Goal: Transaction & Acquisition: Book appointment/travel/reservation

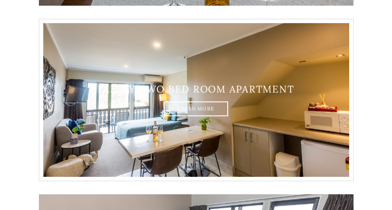
scroll to position [829, 0]
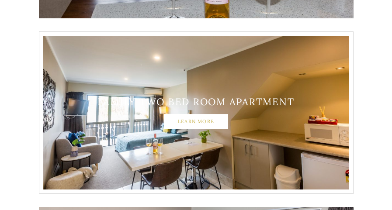
click at [214, 123] on link "Learn More" at bounding box center [196, 121] width 64 height 15
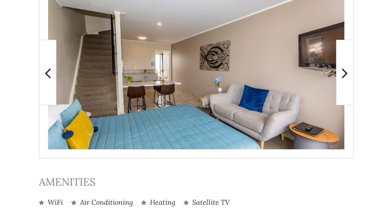
scroll to position [175, 0]
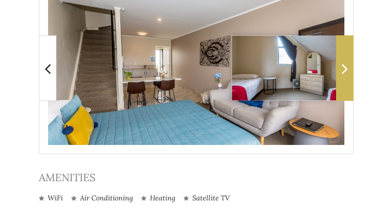
click at [344, 66] on icon at bounding box center [344, 68] width 6 height 17
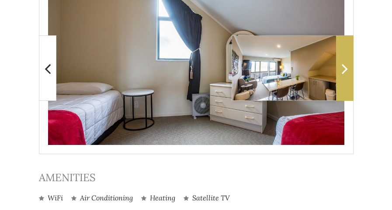
click at [343, 68] on icon at bounding box center [344, 68] width 6 height 17
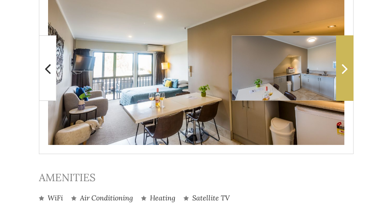
click at [343, 68] on icon at bounding box center [344, 68] width 6 height 17
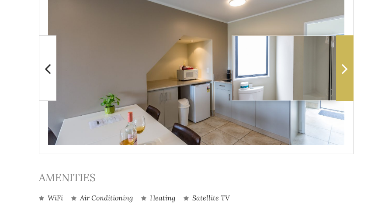
click at [343, 68] on icon at bounding box center [344, 68] width 6 height 17
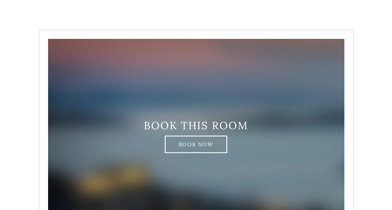
scroll to position [567, 0]
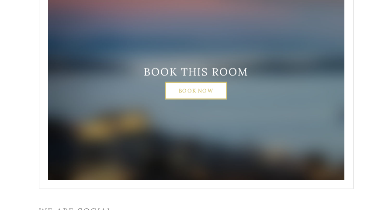
click at [216, 93] on link "Book Now" at bounding box center [196, 90] width 62 height 17
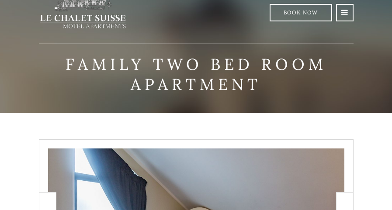
scroll to position [0, 0]
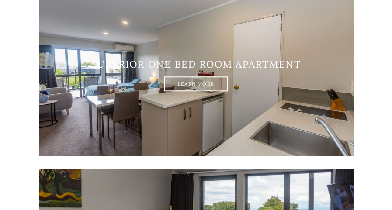
scroll to position [393, 0]
